Goal: Information Seeking & Learning: Check status

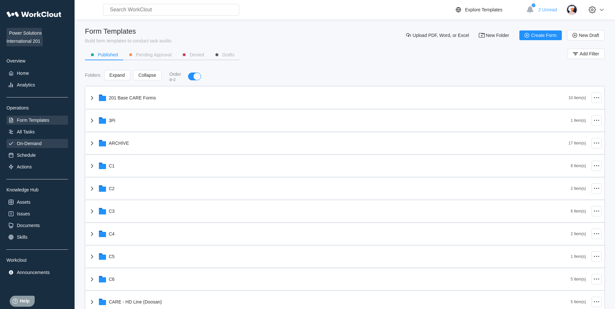
click at [47, 145] on div "On-Demand" at bounding box center [37, 143] width 62 height 9
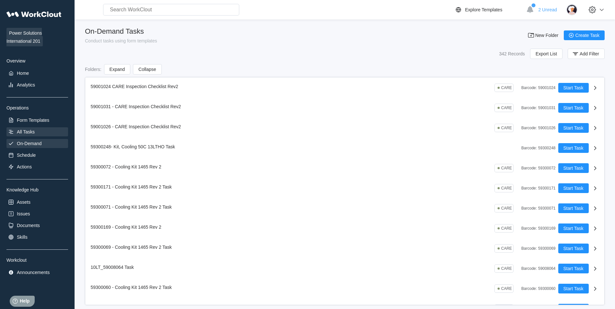
click at [44, 135] on div "All Tasks" at bounding box center [37, 131] width 62 height 9
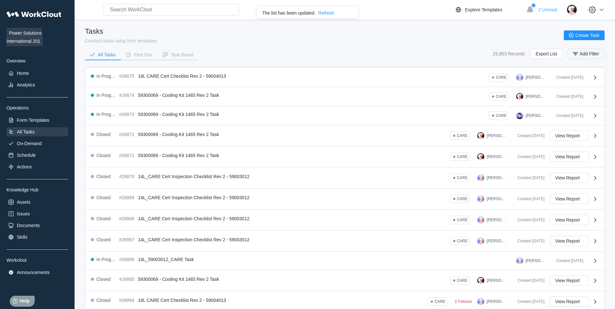
click at [574, 54] on rect "button" at bounding box center [575, 54] width 3 height 1
click at [515, 84] on input "text" at bounding box center [530, 80] width 139 height 13
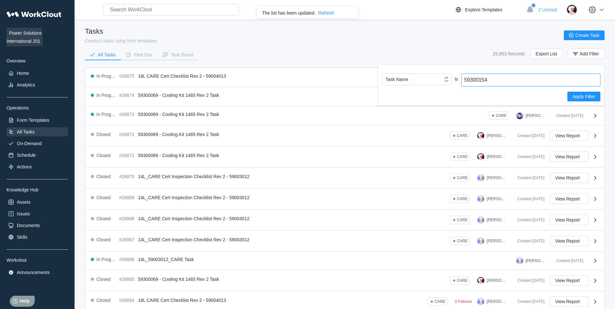
type input "59300154"
click at [593, 99] on span "Apply Filter" at bounding box center [584, 96] width 23 height 5
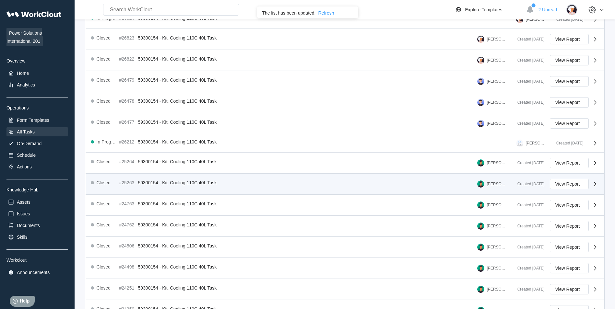
scroll to position [110, 0]
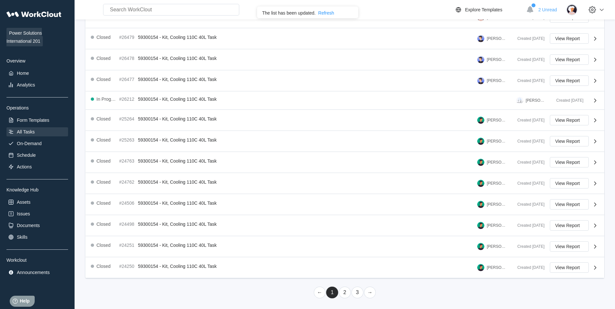
click at [340, 291] on link "2" at bounding box center [345, 293] width 12 height 12
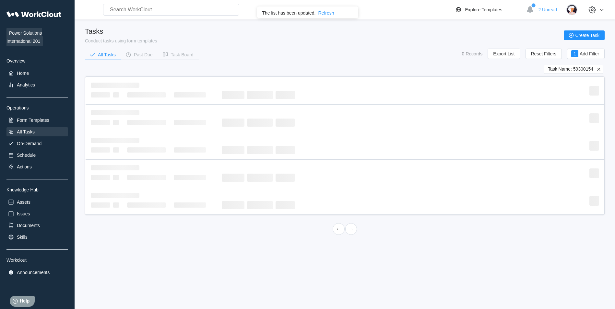
scroll to position [0, 0]
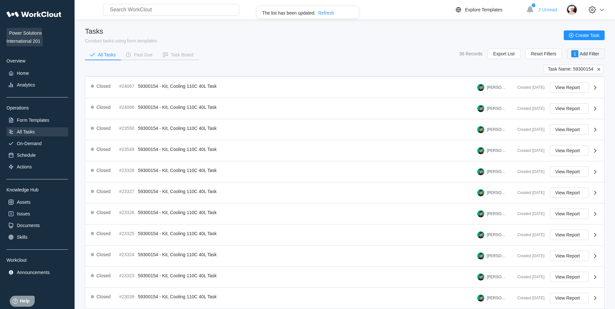
click at [596, 55] on span "Add Filter" at bounding box center [589, 54] width 19 height 5
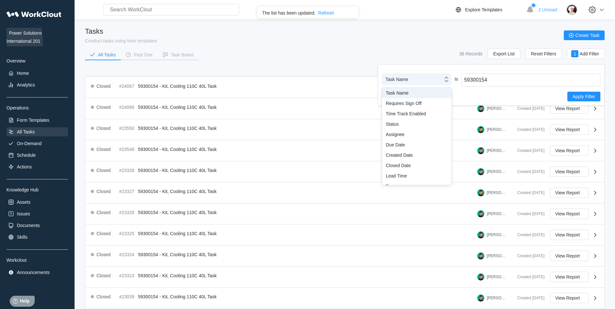
click at [431, 78] on div "Task Name" at bounding box center [412, 79] width 61 height 9
click at [399, 165] on div "Asset" at bounding box center [417, 169] width 70 height 10
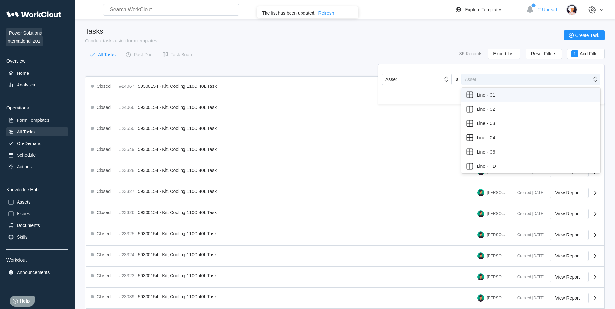
click at [489, 74] on div "Asset" at bounding box center [530, 80] width 139 height 12
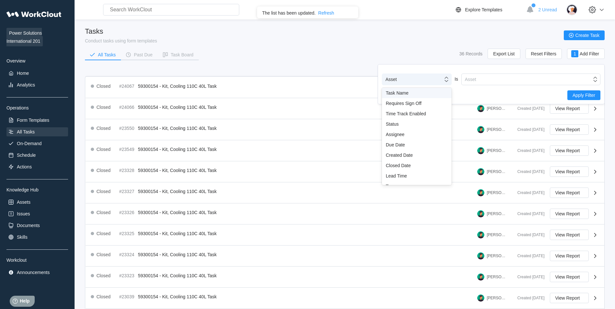
click at [426, 80] on div "Asset" at bounding box center [412, 79] width 61 height 9
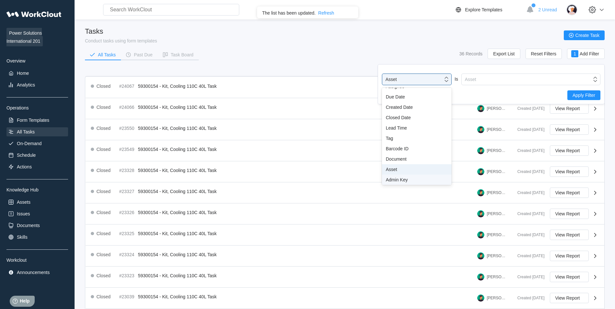
click at [415, 179] on div "Admin Key" at bounding box center [417, 179] width 62 height 5
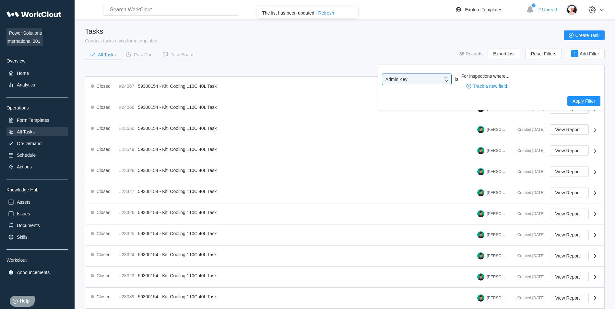
click at [484, 75] on div "For inspections where..." at bounding box center [530, 76] width 139 height 5
click at [475, 89] on button "Track a new field" at bounding box center [486, 86] width 51 height 10
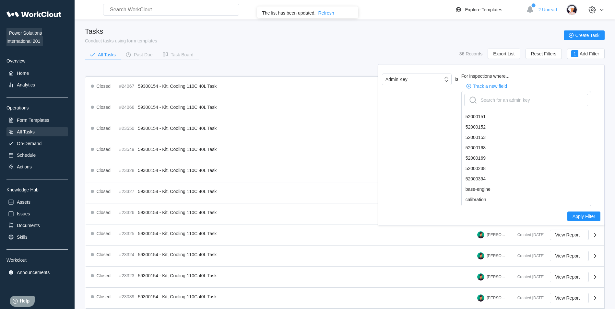
scroll to position [0, 0]
click at [483, 87] on span "Track a new field" at bounding box center [490, 86] width 34 height 5
click at [484, 86] on span "Track a new field" at bounding box center [490, 86] width 34 height 5
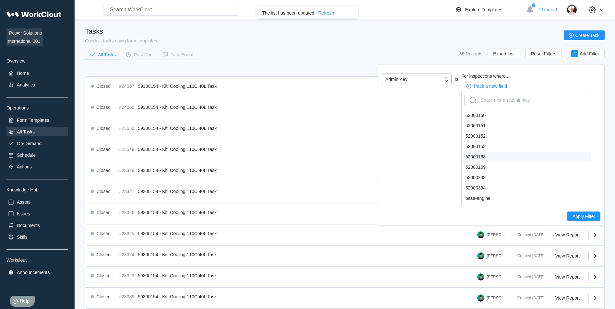
click at [401, 81] on div "Admin Key" at bounding box center [397, 79] width 22 height 5
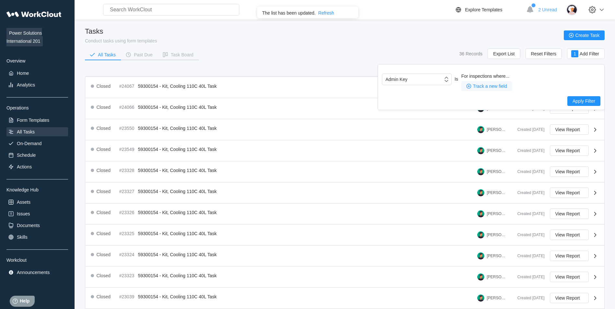
click at [484, 85] on span "Track a new field" at bounding box center [490, 86] width 34 height 5
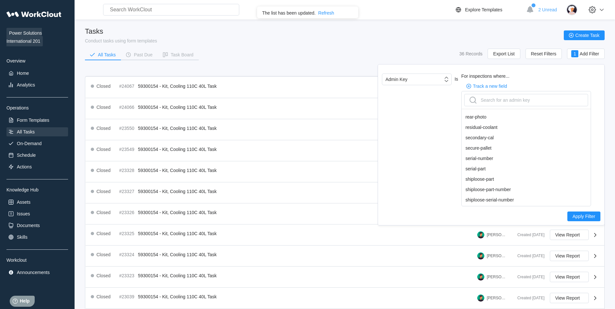
scroll to position [486, 0]
click at [476, 171] on div "serial-part" at bounding box center [526, 168] width 129 height 10
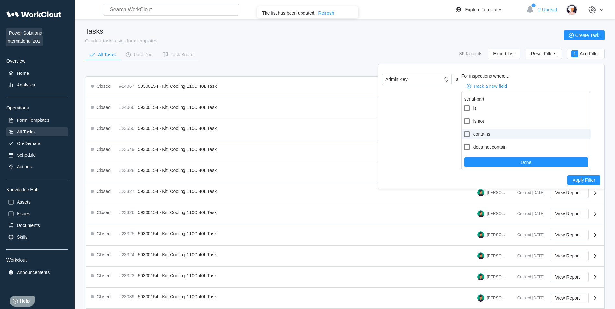
click at [469, 136] on icon at bounding box center [467, 134] width 8 height 8
click at [463, 131] on input "contains" at bounding box center [463, 130] width 0 height 0
checkbox input "true"
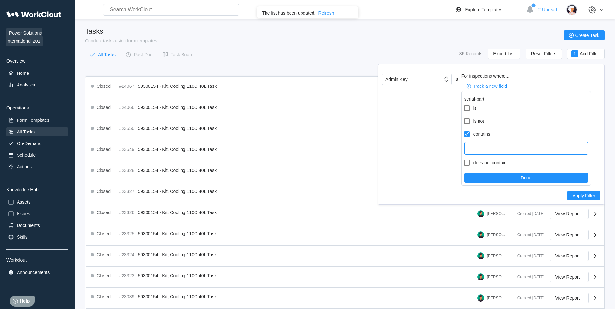
click at [487, 149] on input "text" at bounding box center [526, 148] width 124 height 13
paste input "250707104847"
type input "250707104847"
click at [542, 176] on button "Done" at bounding box center [526, 178] width 124 height 10
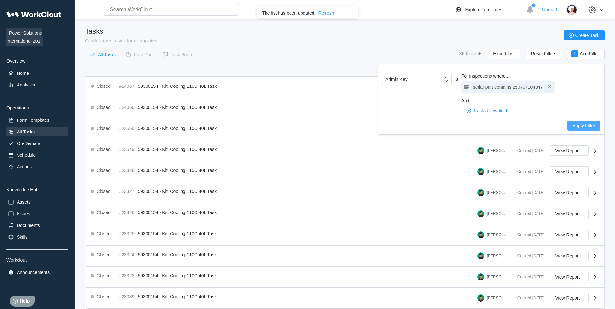
click at [572, 123] on button "Apply Filter" at bounding box center [583, 126] width 33 height 10
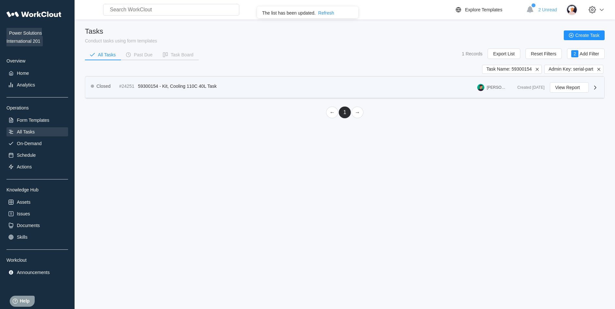
click at [209, 82] on div "Closed #24251 59300154 - Kit, Cooling 110C 40L Task" at bounding box center [155, 86] width 129 height 8
click at [593, 85] on icon at bounding box center [595, 88] width 8 height 8
click at [382, 91] on div "Closed #24251 59300154 - Kit, Cooling 110C 40L Task Raymond Foerster" at bounding box center [302, 87] width 422 height 10
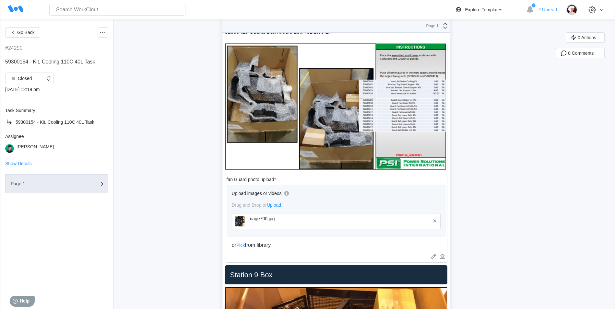
scroll to position [713, 0]
click at [18, 29] on button "Go Back" at bounding box center [22, 32] width 35 height 10
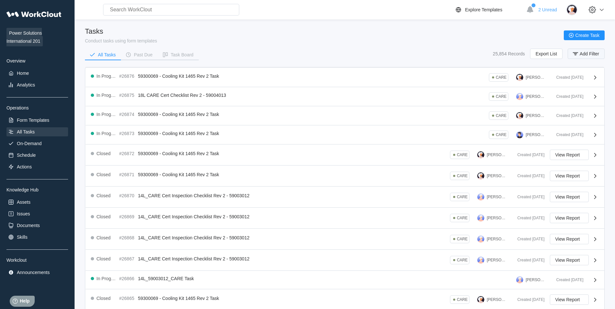
click at [578, 55] on icon "button" at bounding box center [575, 53] width 7 height 7
click at [403, 84] on div "Task Name" at bounding box center [412, 79] width 61 height 9
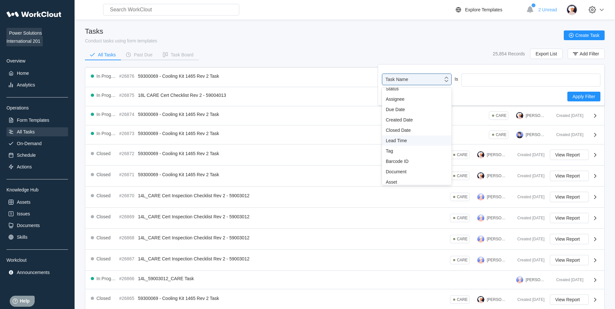
scroll to position [48, 0]
click at [404, 180] on div "Admin Key" at bounding box center [417, 179] width 62 height 5
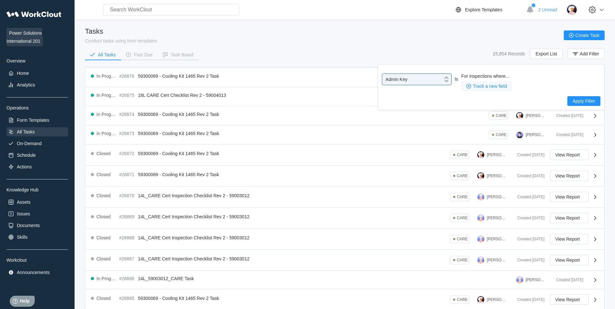
click at [501, 85] on span "Track a new field" at bounding box center [490, 86] width 34 height 5
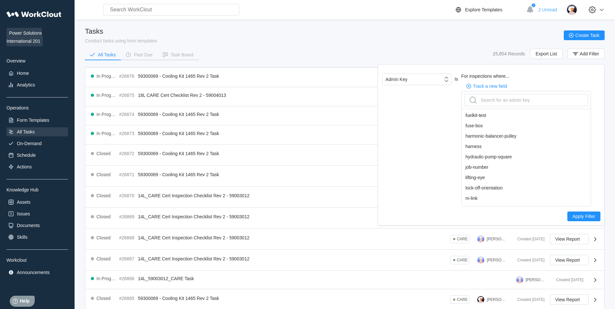
scroll to position [259, 0]
click at [478, 156] on div "job-number" at bounding box center [526, 157] width 129 height 10
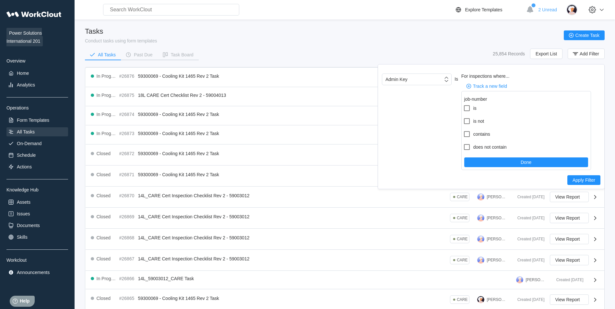
click at [466, 129] on form "is is not contains does not contain Done" at bounding box center [526, 136] width 129 height 67
click at [466, 134] on icon at bounding box center [467, 134] width 8 height 8
click at [463, 131] on input "contains" at bounding box center [463, 130] width 0 height 0
checkbox input "true"
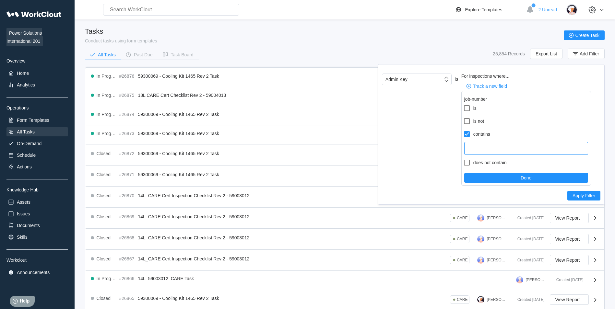
click at [487, 148] on input "text" at bounding box center [526, 148] width 124 height 13
paste input "123456"
type input "123456"
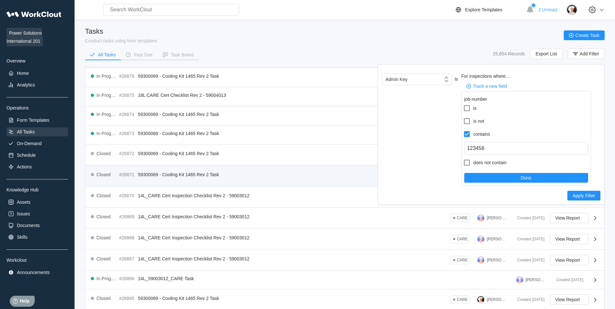
click at [541, 174] on button "Done" at bounding box center [526, 178] width 124 height 10
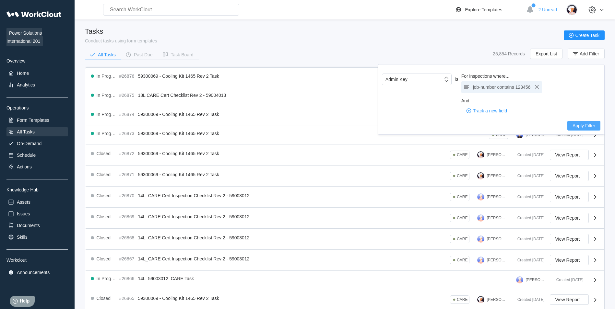
click at [571, 127] on button "Apply Filter" at bounding box center [583, 126] width 33 height 10
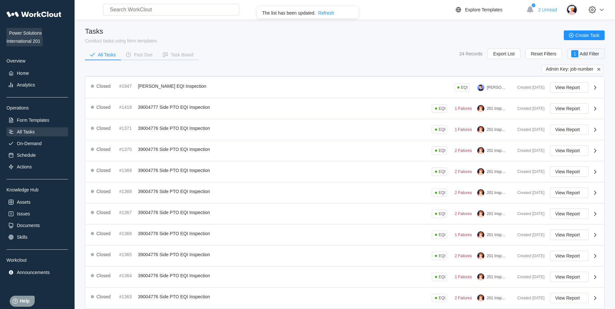
click at [582, 55] on span "Add Filter" at bounding box center [589, 54] width 19 height 5
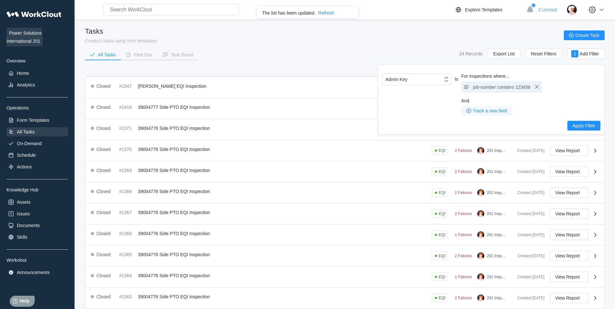
click at [494, 108] on button "Track a new field" at bounding box center [486, 111] width 51 height 10
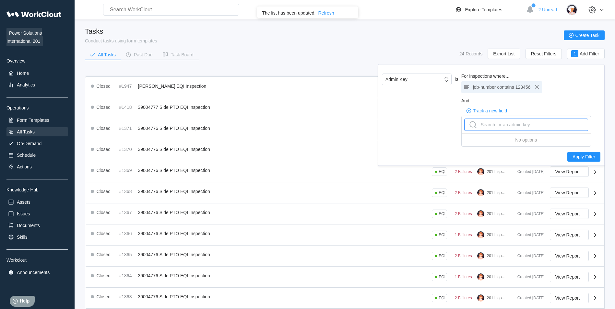
click at [553, 126] on div "Search for an admin key" at bounding box center [526, 124] width 123 height 9
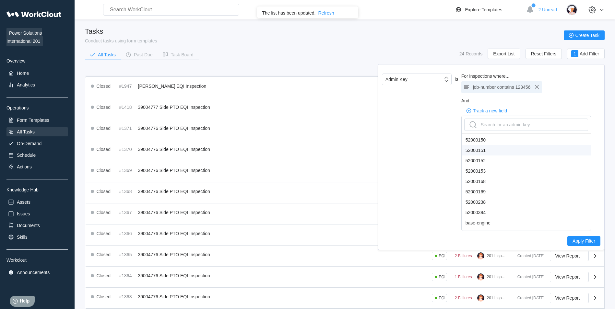
type input "d"
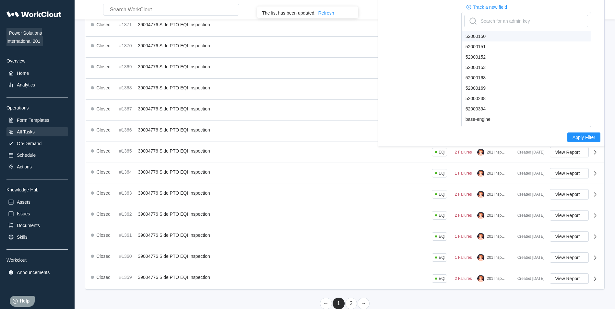
scroll to position [115, 0]
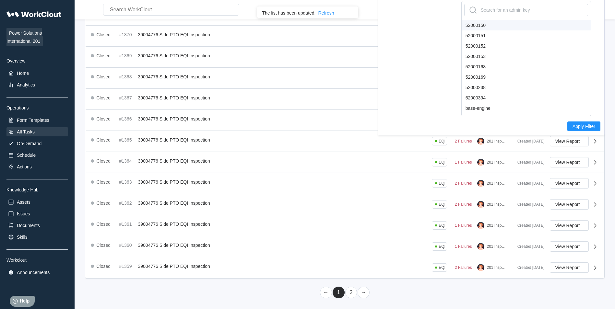
click at [348, 290] on link "2" at bounding box center [351, 293] width 12 height 12
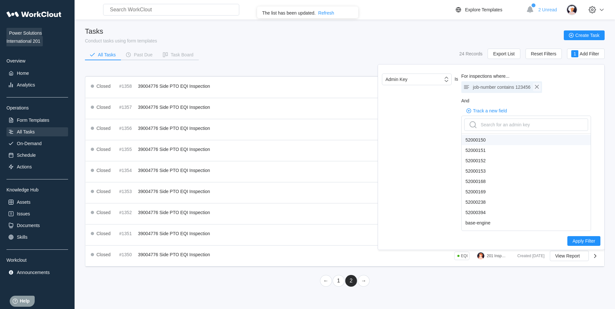
click at [538, 85] on icon "button" at bounding box center [537, 87] width 8 height 8
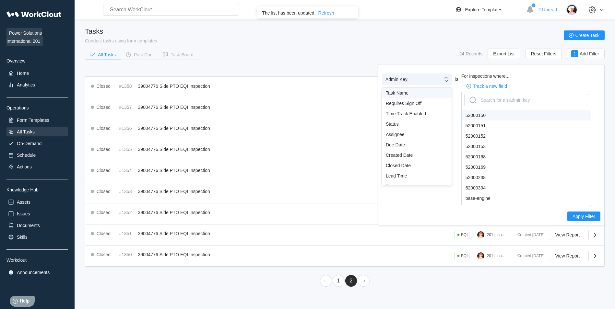
click at [406, 80] on div "Admin Key" at bounding box center [397, 79] width 22 height 5
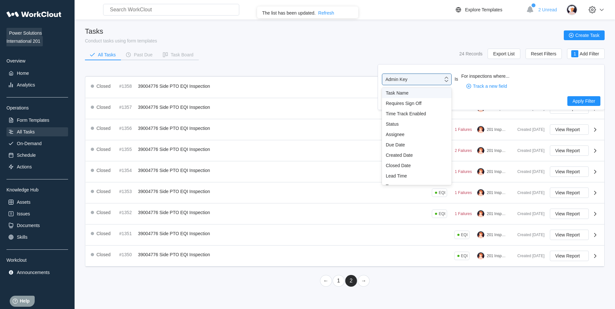
click at [406, 96] on div "Task Name" at bounding box center [417, 93] width 70 height 10
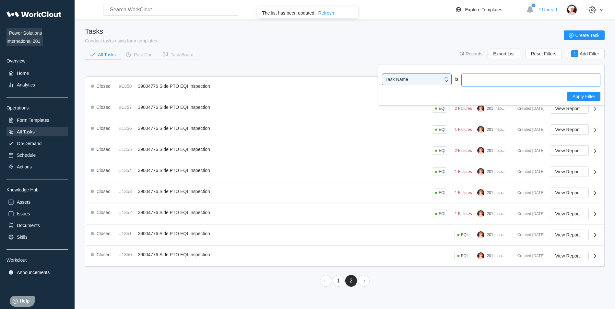
click at [467, 80] on input "text" at bounding box center [530, 80] width 139 height 13
type input "59007029"
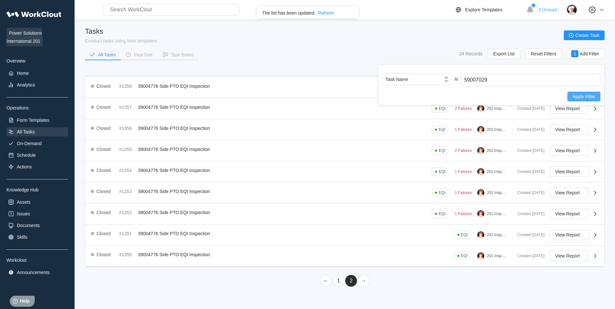
click at [581, 92] on button "Apply Filter" at bounding box center [583, 97] width 33 height 10
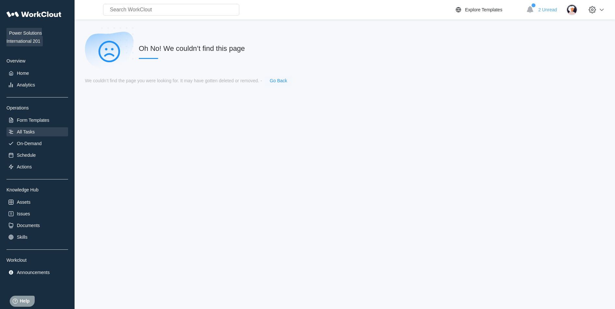
click at [285, 83] on link "Go Back" at bounding box center [279, 80] width 18 height 5
click at [283, 79] on link "Go Back" at bounding box center [279, 80] width 18 height 5
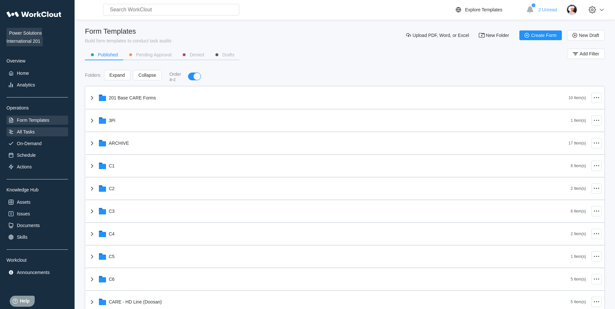
click at [43, 134] on div "All Tasks" at bounding box center [37, 131] width 62 height 9
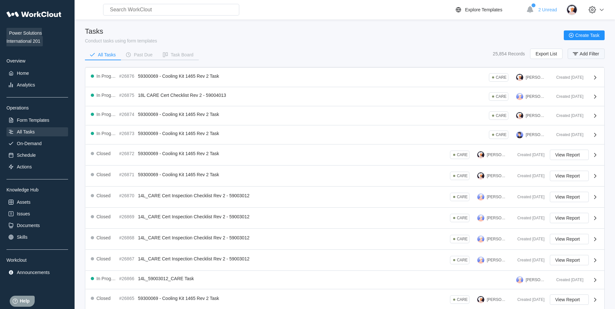
click at [592, 53] on span "Add Filter" at bounding box center [589, 54] width 19 height 5
click at [496, 79] on input "text" at bounding box center [530, 80] width 139 height 13
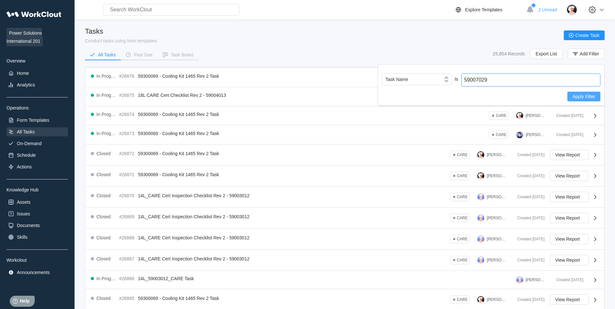
type input "59007029"
click at [599, 94] on button "Apply Filter" at bounding box center [583, 97] width 33 height 10
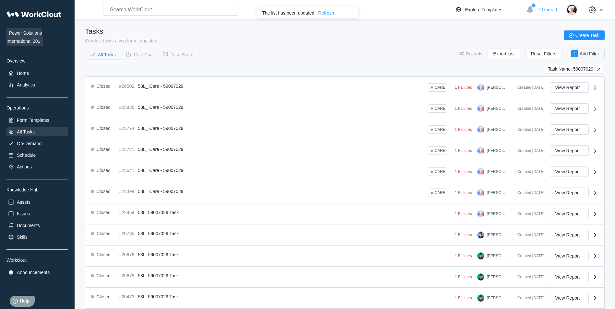
click at [577, 55] on div "1" at bounding box center [574, 53] width 7 height 7
click at [546, 34] on div "Tasks Conduct tasks using form templates Create Task" at bounding box center [345, 35] width 520 height 16
click at [592, 53] on span "Add Filter" at bounding box center [589, 54] width 19 height 5
click at [444, 81] on icon at bounding box center [446, 79] width 7 height 7
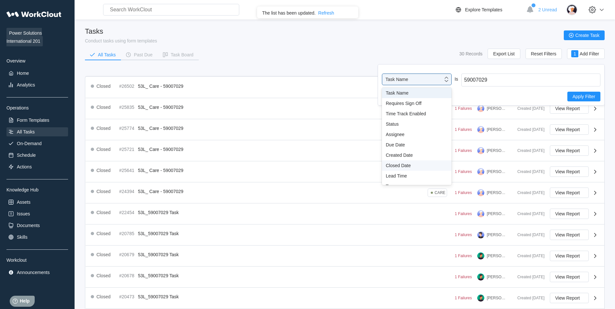
scroll to position [48, 0]
click at [398, 179] on div "Admin Key" at bounding box center [417, 179] width 62 height 5
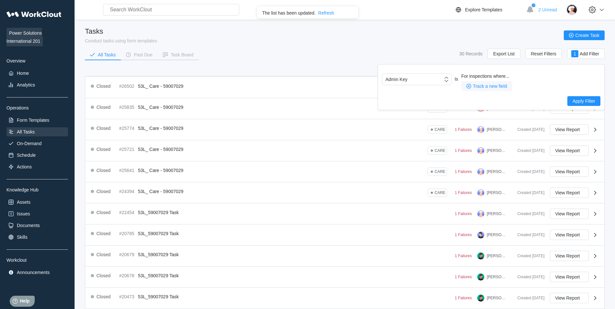
click at [495, 88] on span "Track a new field" at bounding box center [490, 86] width 34 height 5
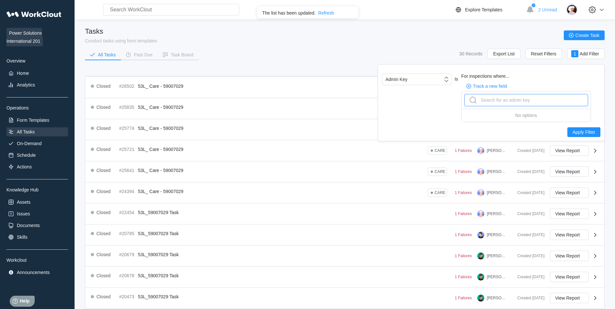
click at [507, 98] on div "Search for an admin key" at bounding box center [499, 100] width 62 height 10
type input "job"
click at [498, 84] on span "Track a new field" at bounding box center [490, 86] width 34 height 5
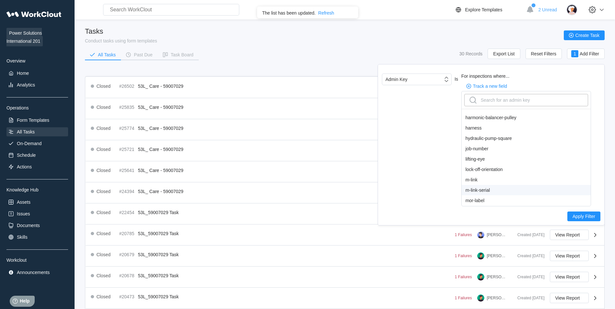
scroll to position [236, 0]
click at [481, 177] on div "job-number" at bounding box center [526, 180] width 129 height 10
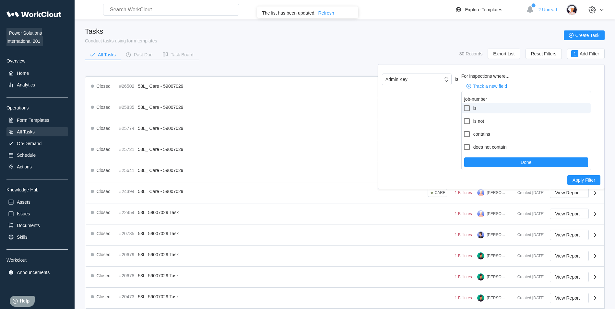
click at [468, 110] on icon at bounding box center [467, 108] width 8 height 8
click at [463, 105] on input "is" at bounding box center [463, 104] width 0 height 0
checkbox input "true"
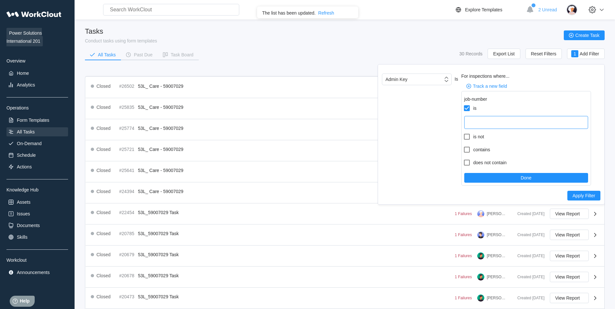
click at [483, 128] on input "text" at bounding box center [526, 122] width 124 height 13
paste input "123456"
type input "123456"
click at [467, 109] on icon at bounding box center [467, 108] width 8 height 8
click at [463, 105] on input "is" at bounding box center [463, 104] width 0 height 0
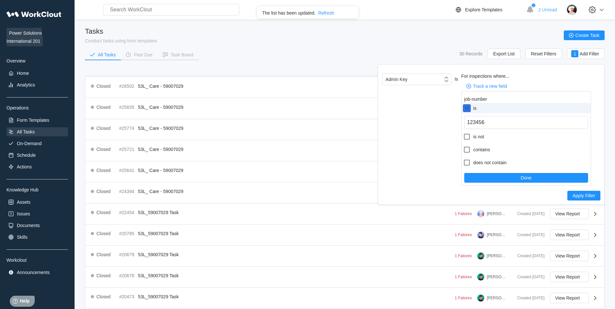
checkbox input "false"
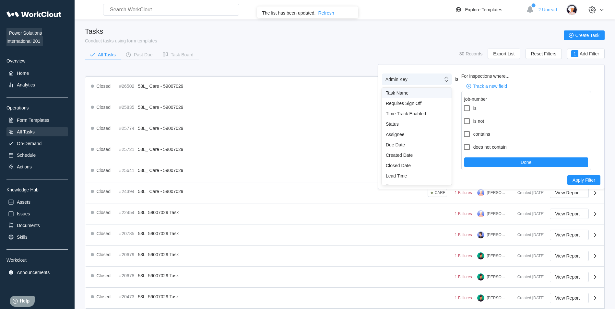
click at [447, 79] on icon at bounding box center [446, 79] width 7 height 7
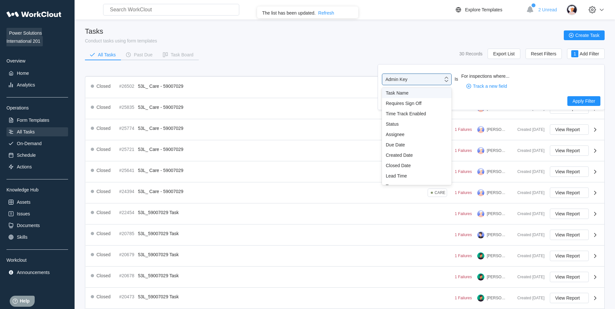
click at [411, 92] on div "Task Name" at bounding box center [417, 92] width 62 height 5
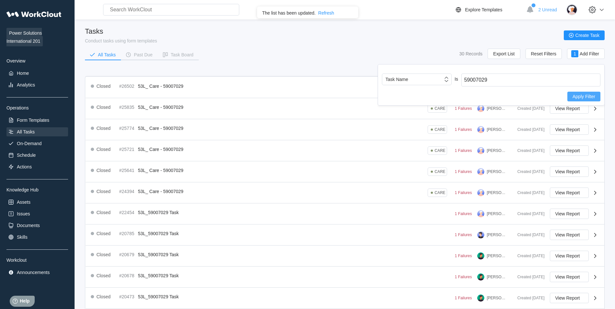
click at [576, 97] on span "Apply Filter" at bounding box center [584, 96] width 23 height 5
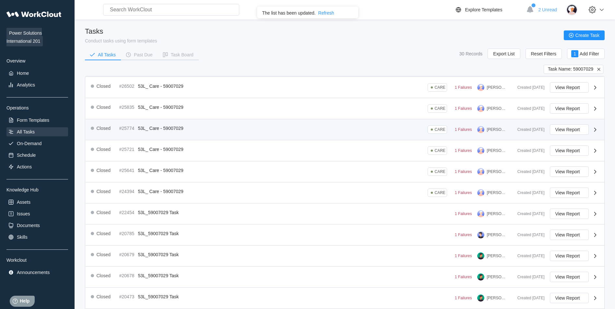
click at [219, 131] on div "Closed #25774 53L_ Care - 59007029 CARE 1 Failures Andres Sanchez" at bounding box center [302, 130] width 422 height 10
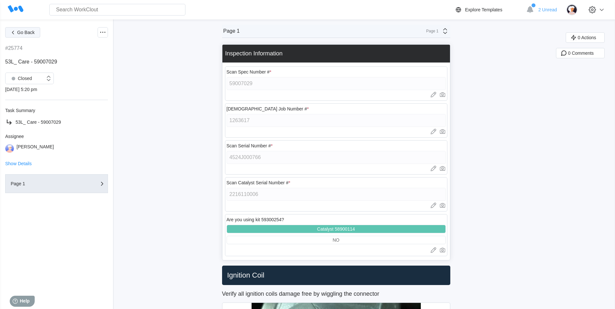
click at [21, 31] on span "Go Back" at bounding box center [26, 32] width 18 height 5
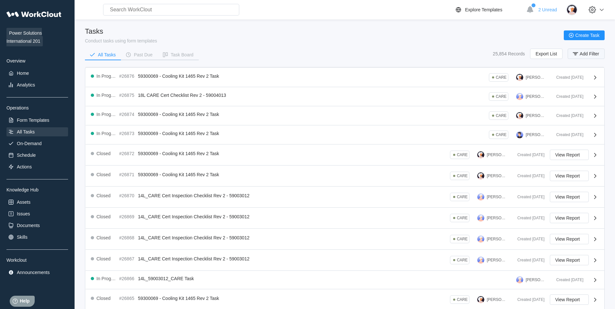
click at [580, 52] on span "Add Filter" at bounding box center [589, 54] width 19 height 5
click at [510, 75] on input "text" at bounding box center [530, 80] width 139 height 13
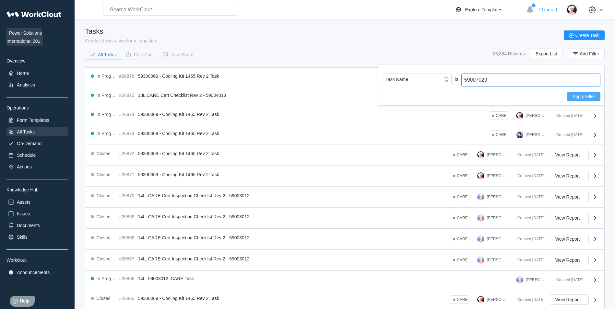
type input "59007029"
click at [580, 98] on span "Apply Filter" at bounding box center [584, 96] width 23 height 5
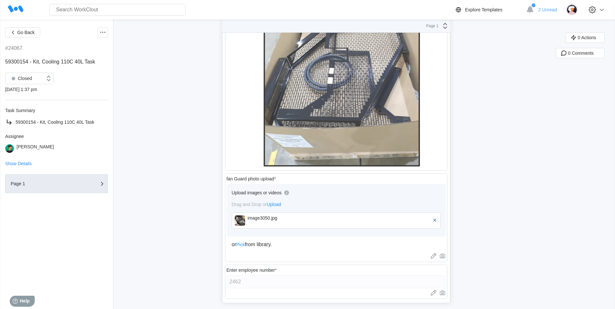
scroll to position [1387, 0]
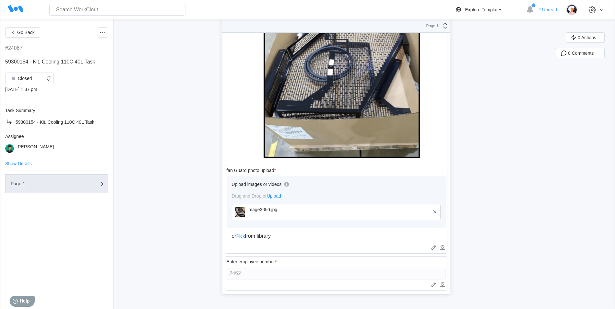
click at [243, 214] on img at bounding box center [240, 212] width 10 height 10
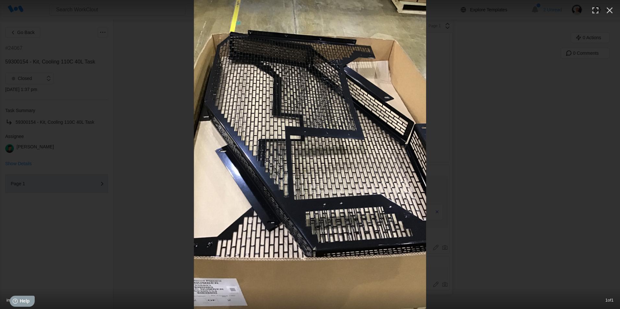
click at [521, 95] on div at bounding box center [310, 154] width 620 height 309
click at [608, 11] on icon "button" at bounding box center [609, 10] width 10 height 10
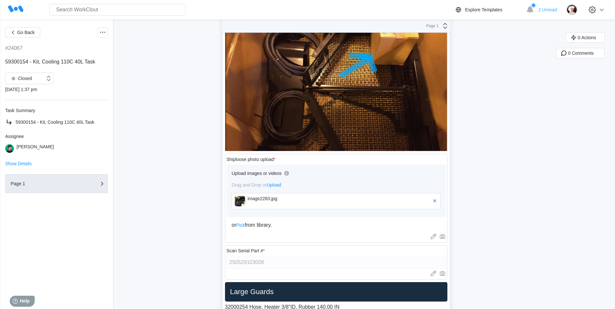
scroll to position [997, 0]
click at [245, 201] on img at bounding box center [240, 202] width 10 height 10
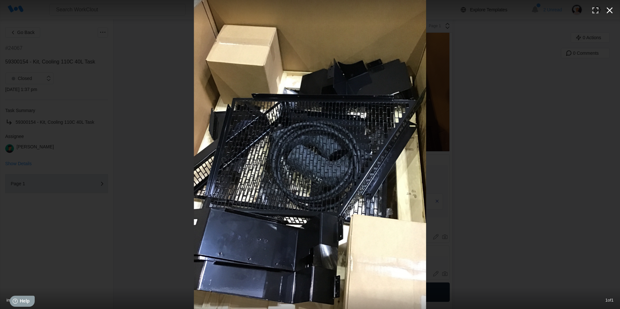
click at [608, 10] on icon "button" at bounding box center [609, 10] width 10 height 10
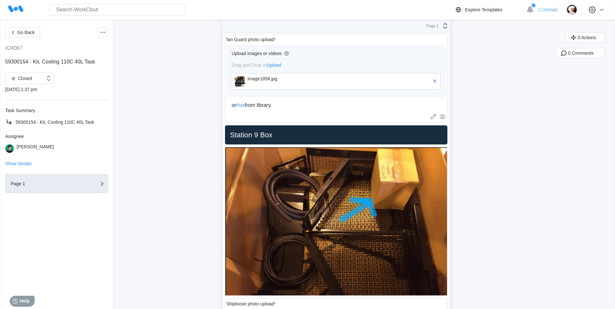
scroll to position [835, 0]
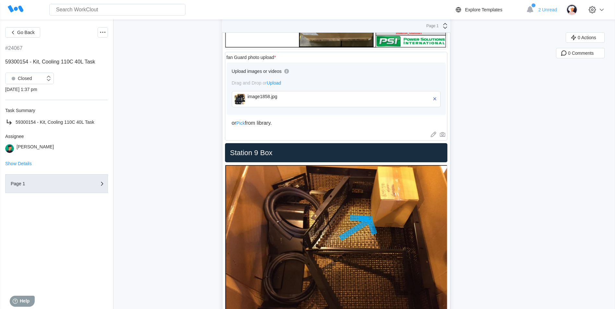
click at [237, 99] on img at bounding box center [240, 99] width 10 height 10
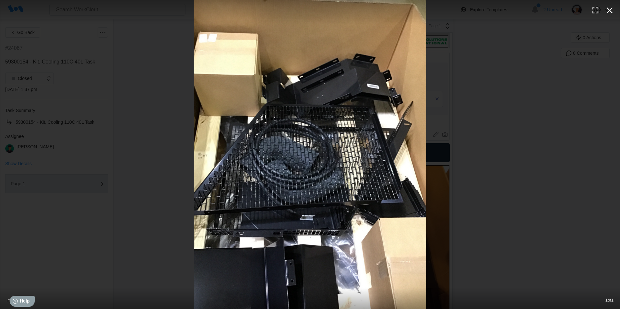
click at [611, 10] on icon "button" at bounding box center [609, 10] width 10 height 10
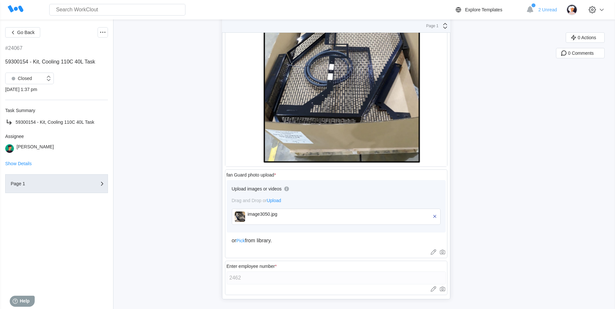
scroll to position [1387, 0]
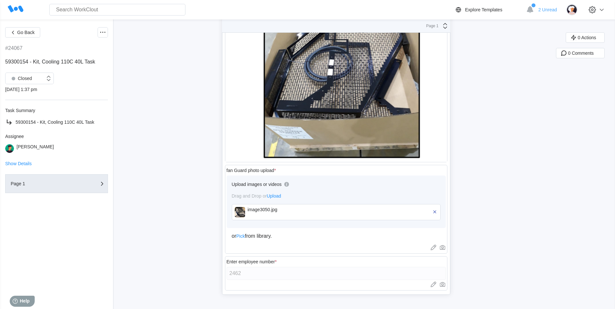
click at [242, 210] on img at bounding box center [240, 212] width 10 height 10
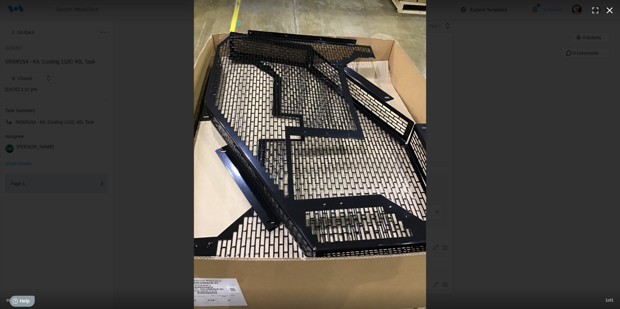
click at [614, 10] on icon "button" at bounding box center [609, 10] width 10 height 10
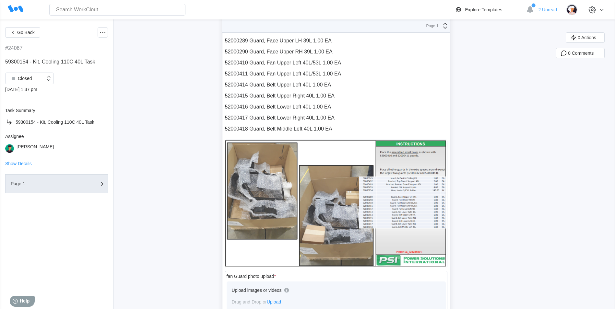
scroll to position [713, 0]
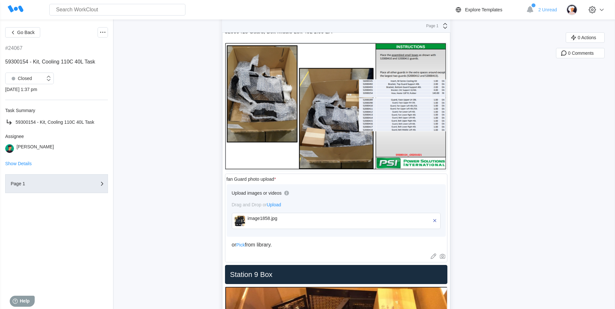
click at [239, 218] on img at bounding box center [240, 221] width 10 height 10
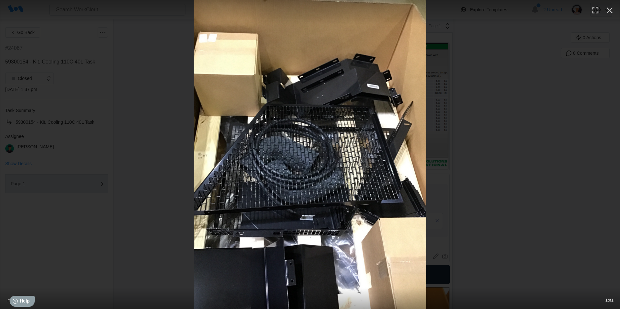
drag, startPoint x: 606, startPoint y: 7, endPoint x: 594, endPoint y: 7, distance: 12.0
click at [606, 7] on icon "button" at bounding box center [609, 10] width 10 height 10
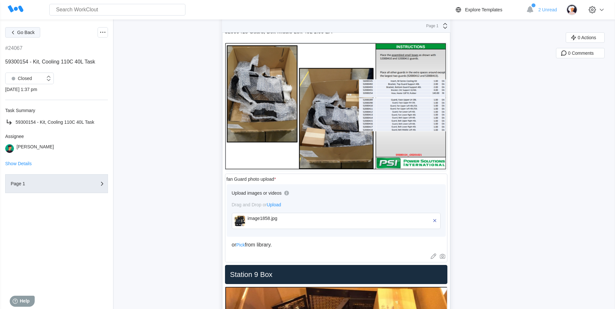
click at [35, 29] on button "Go Back" at bounding box center [22, 32] width 35 height 10
click at [25, 33] on span "Go Back" at bounding box center [26, 32] width 18 height 5
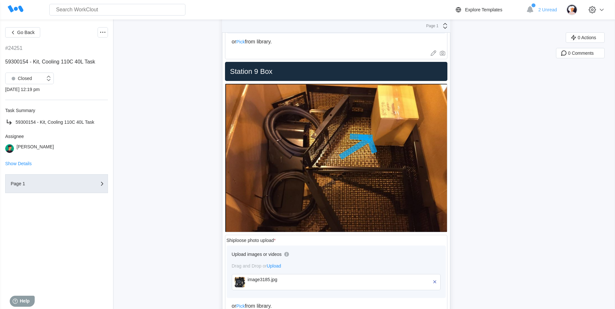
scroll to position [1005, 0]
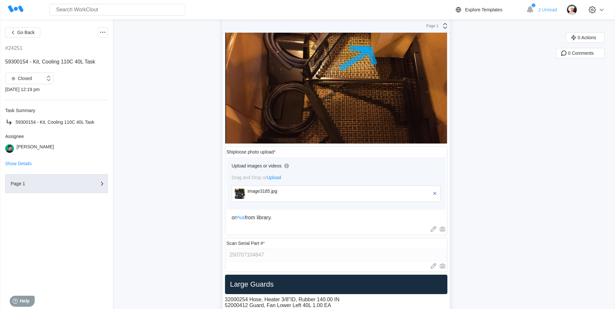
click at [238, 193] on img at bounding box center [240, 194] width 10 height 10
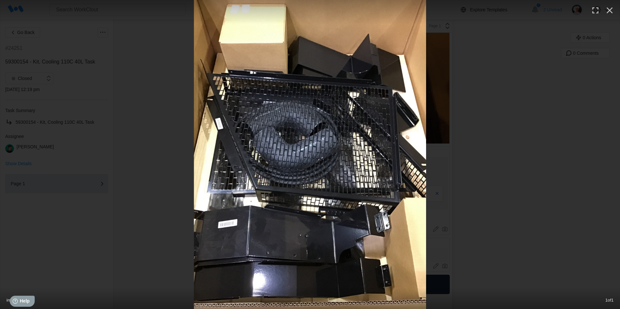
click at [614, 6] on icon "button" at bounding box center [609, 10] width 10 height 10
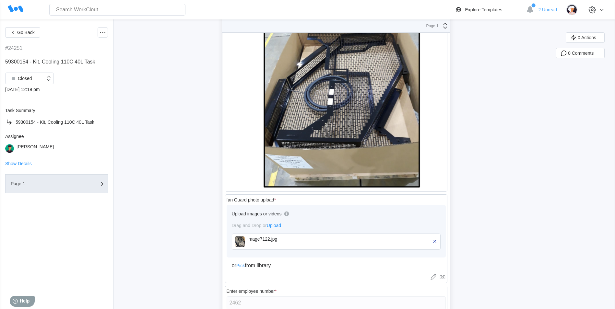
scroll to position [1362, 0]
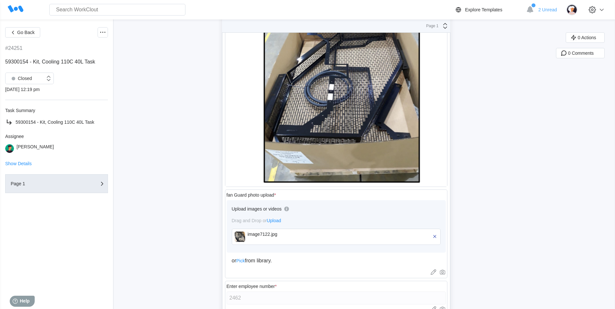
click at [245, 238] on img at bounding box center [240, 237] width 10 height 10
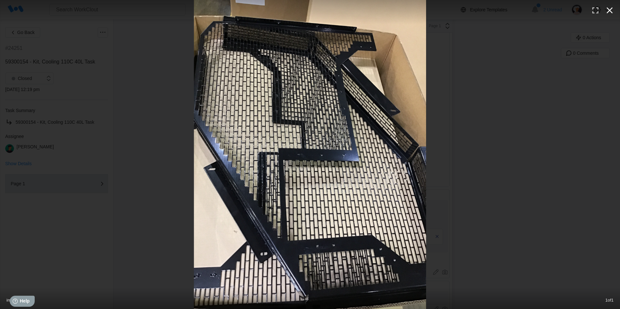
click at [611, 11] on icon "button" at bounding box center [610, 10] width 6 height 6
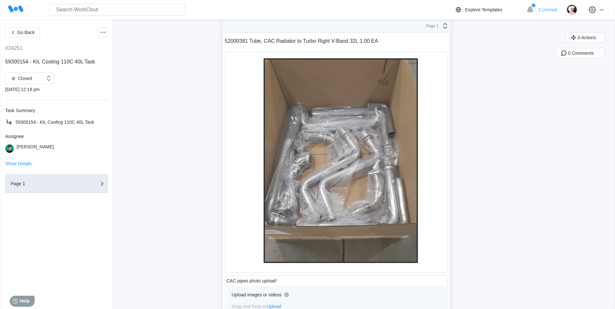
scroll to position [357, 0]
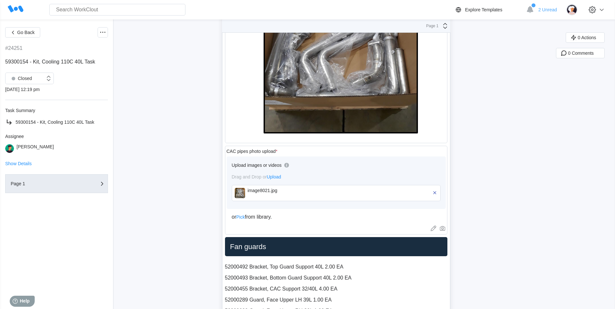
click at [239, 194] on img at bounding box center [240, 193] width 10 height 10
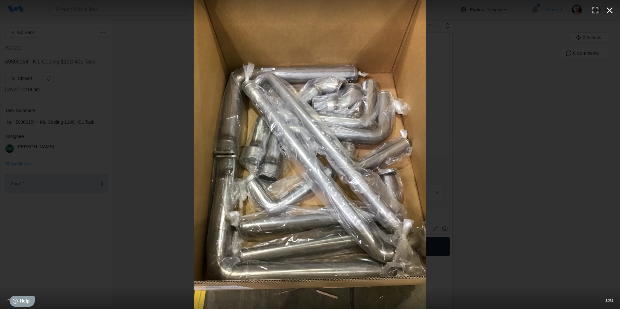
click at [611, 10] on icon "button" at bounding box center [609, 10] width 10 height 10
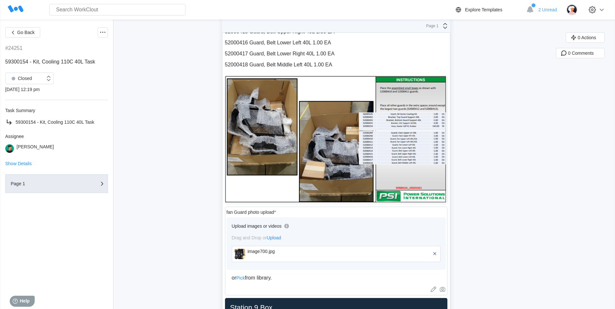
scroll to position [681, 0]
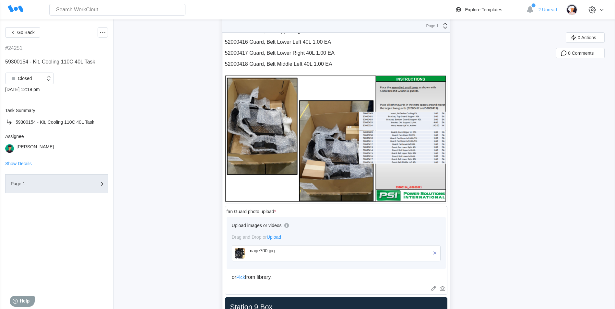
click at [239, 253] on img at bounding box center [240, 253] width 10 height 10
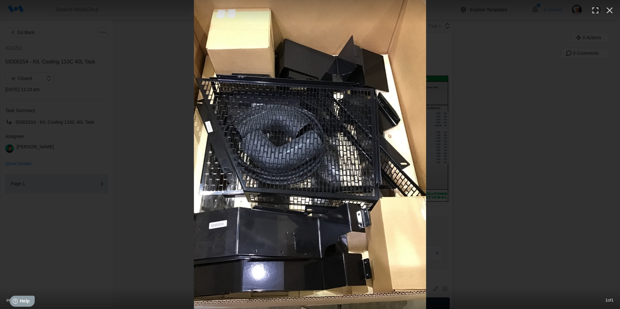
click at [323, 147] on img at bounding box center [310, 154] width 232 height 309
click at [613, 10] on icon "button" at bounding box center [609, 10] width 10 height 10
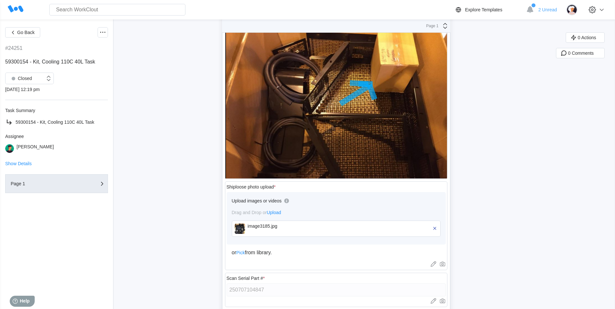
scroll to position [973, 0]
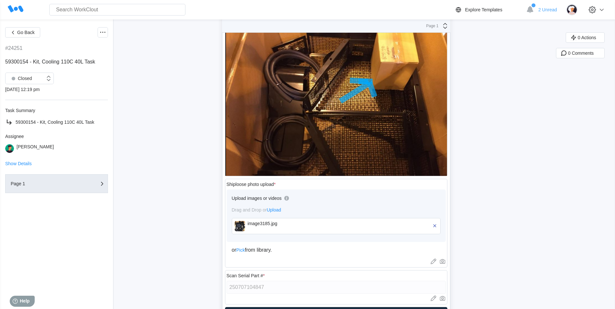
click at [237, 224] on img at bounding box center [240, 226] width 10 height 10
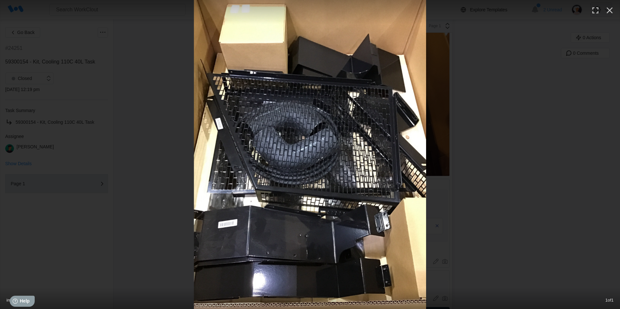
click at [611, 10] on icon "button" at bounding box center [609, 10] width 10 height 10
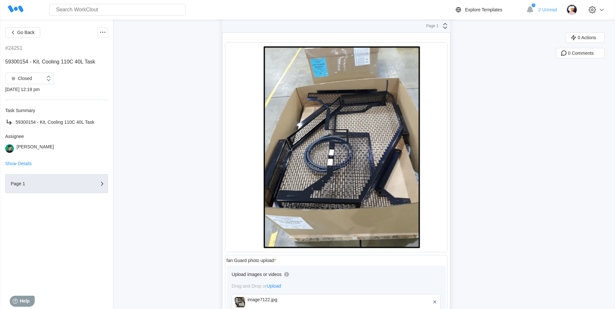
scroll to position [1362, 0]
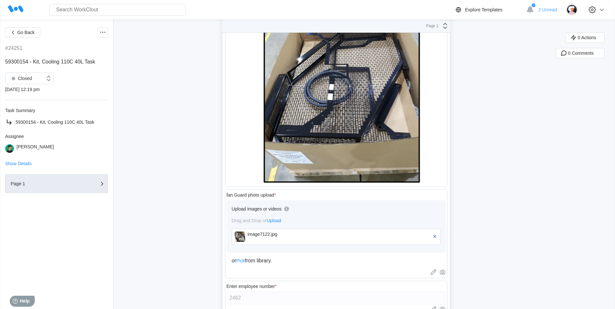
click at [242, 238] on img at bounding box center [240, 237] width 10 height 10
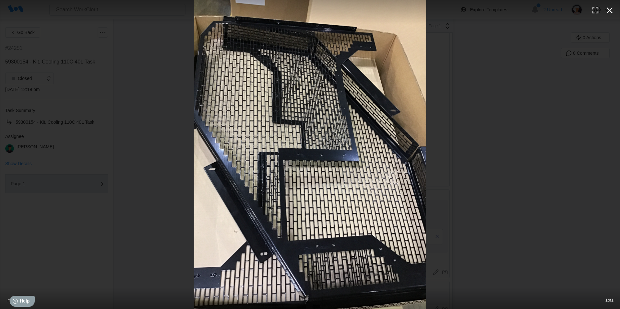
click at [606, 11] on icon "button" at bounding box center [609, 10] width 10 height 10
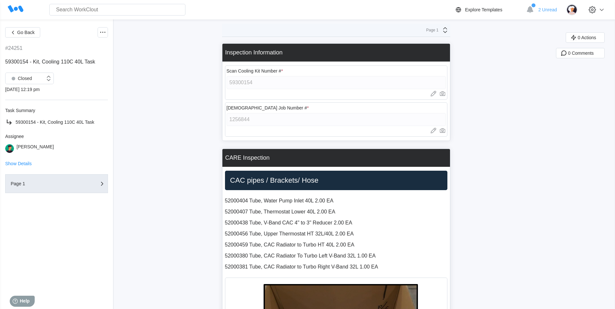
scroll to position [0, 0]
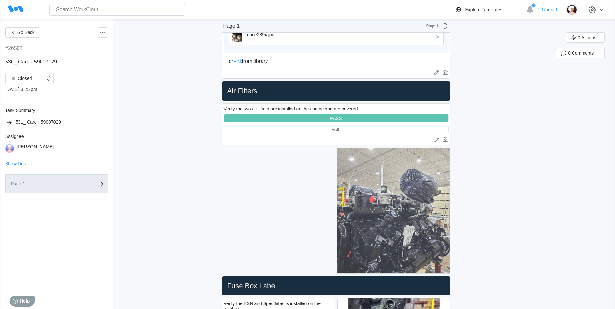
scroll to position [1297, 0]
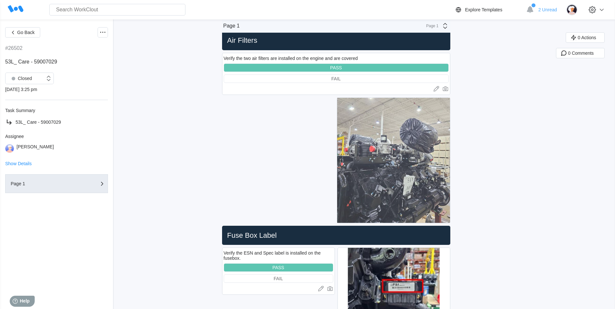
click at [387, 186] on img at bounding box center [393, 160] width 113 height 125
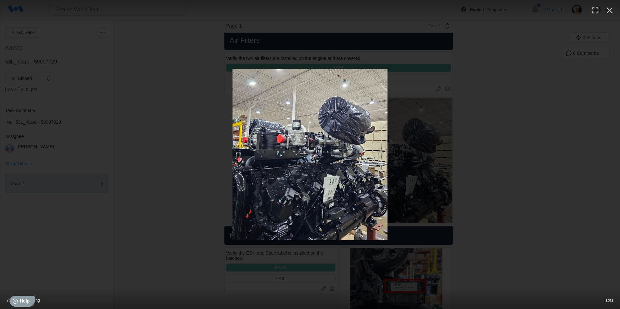
click at [333, 182] on img at bounding box center [309, 155] width 155 height 172
drag, startPoint x: 549, startPoint y: 128, endPoint x: 547, endPoint y: 132, distance: 4.8
click at [549, 129] on div at bounding box center [310, 155] width 620 height 172
click at [609, 12] on icon "button" at bounding box center [609, 10] width 10 height 10
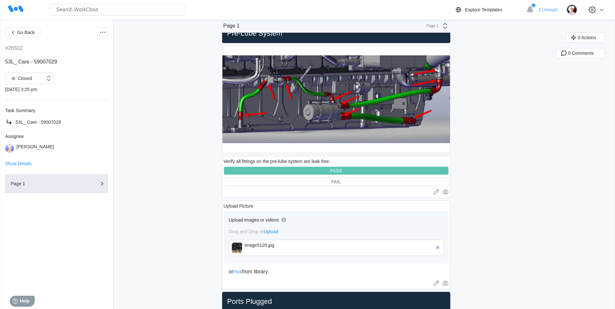
scroll to position [2497, 0]
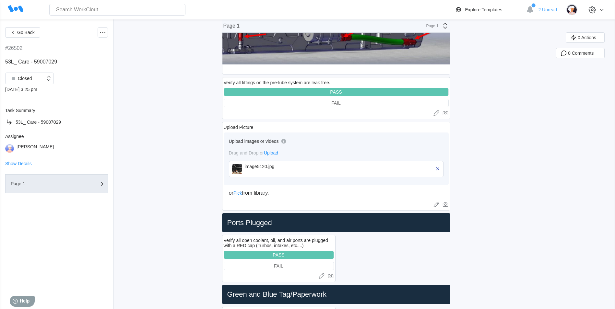
click at [239, 171] on img at bounding box center [237, 169] width 10 height 10
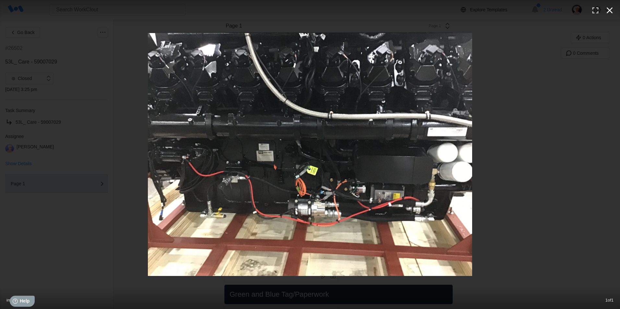
click at [609, 5] on icon "button" at bounding box center [609, 10] width 10 height 10
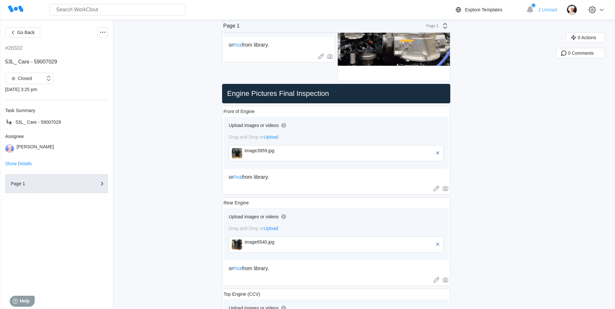
scroll to position [2983, 0]
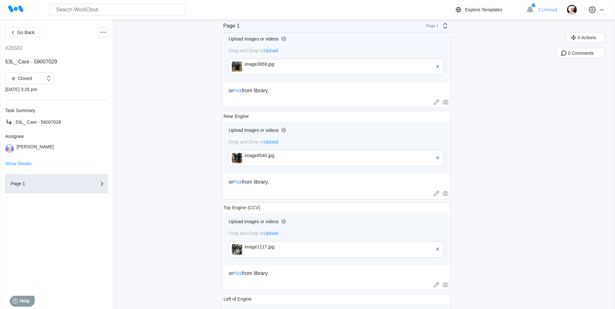
click at [238, 70] on img at bounding box center [237, 67] width 10 height 10
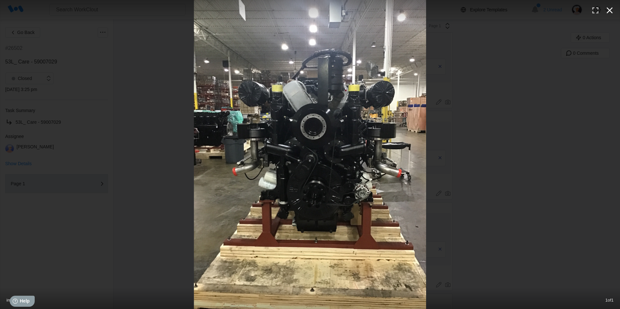
click at [606, 9] on icon "button" at bounding box center [609, 10] width 10 height 10
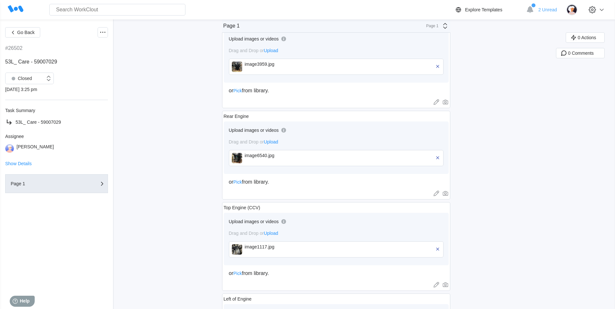
click at [246, 157] on div "image6540.jpg" at bounding box center [336, 158] width 215 height 16
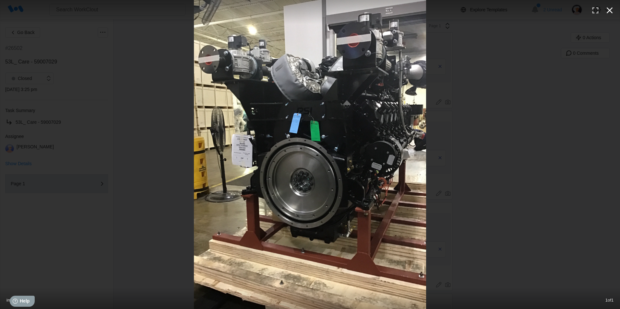
click at [609, 9] on icon "button" at bounding box center [609, 10] width 10 height 10
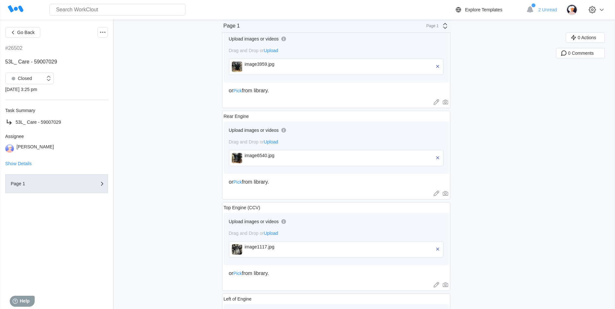
click at [236, 248] on img at bounding box center [237, 249] width 10 height 10
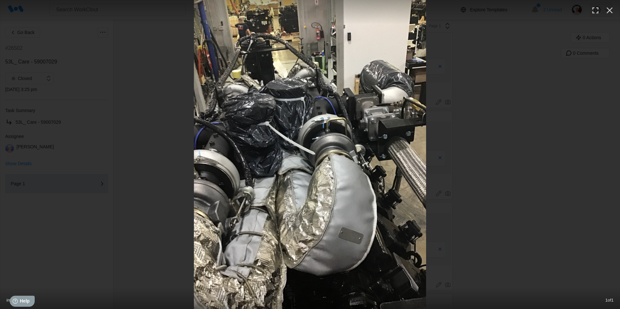
click at [604, 12] on button "button" at bounding box center [609, 10] width 14 height 14
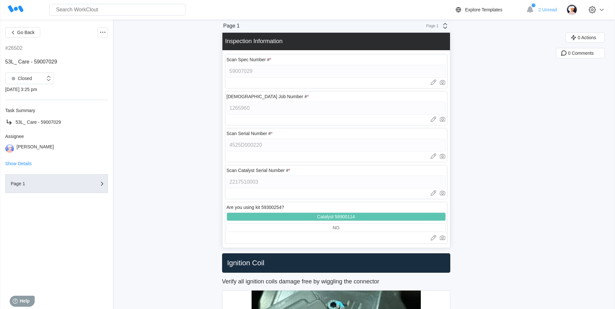
scroll to position [0, 0]
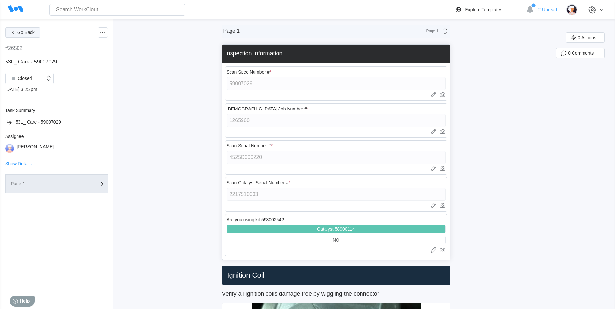
click at [16, 34] on icon "button" at bounding box center [12, 32] width 7 height 7
